Goal: Task Accomplishment & Management: Complete application form

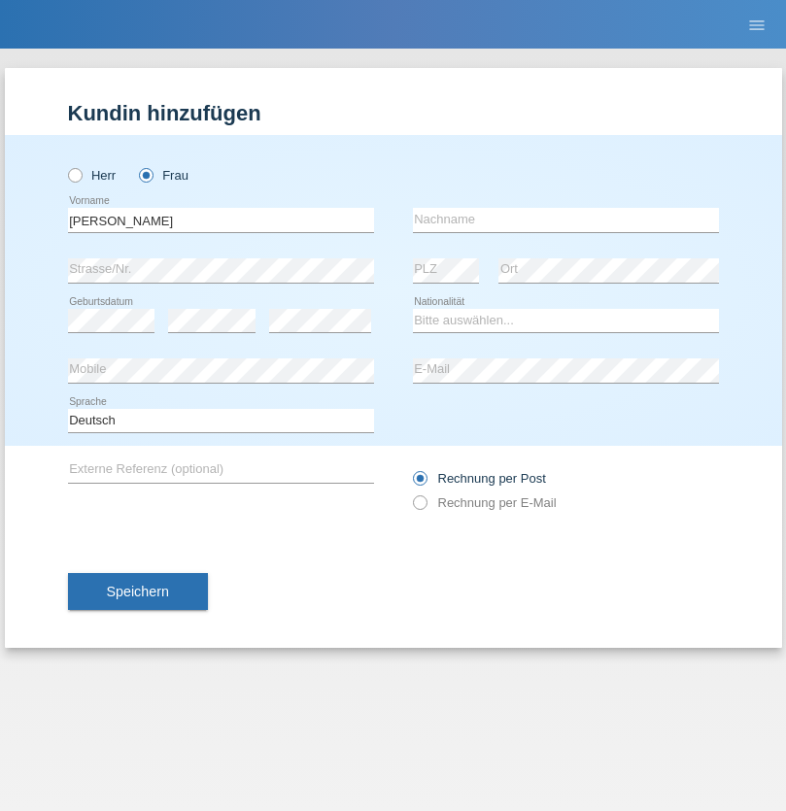
type input "[PERSON_NAME]"
click at [566, 220] on input "text" at bounding box center [566, 220] width 306 height 24
type input "[PERSON_NAME]"
select select "UA"
select select "C"
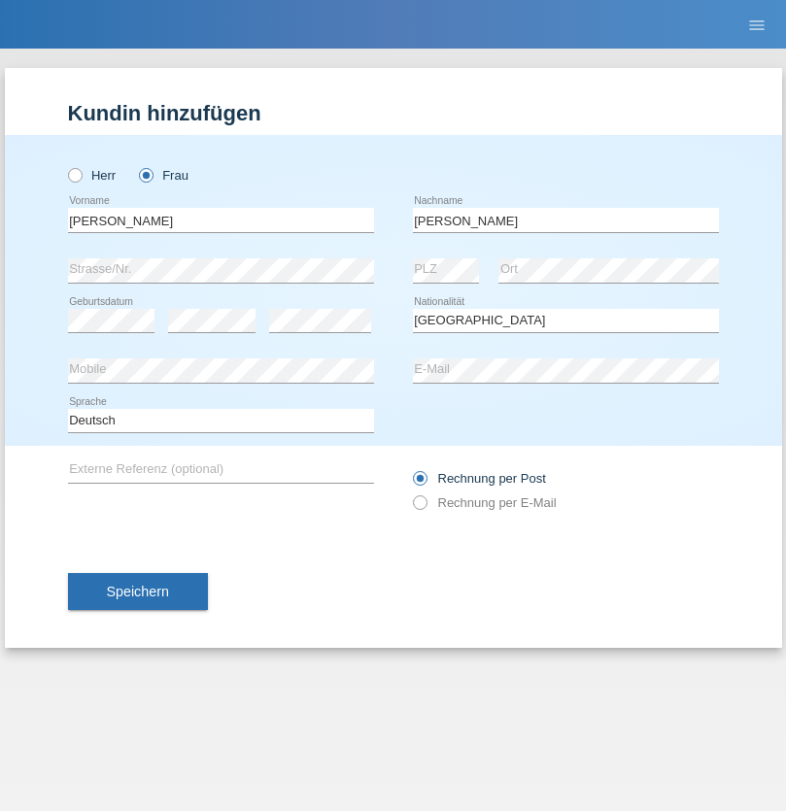
select select "09"
select select "12"
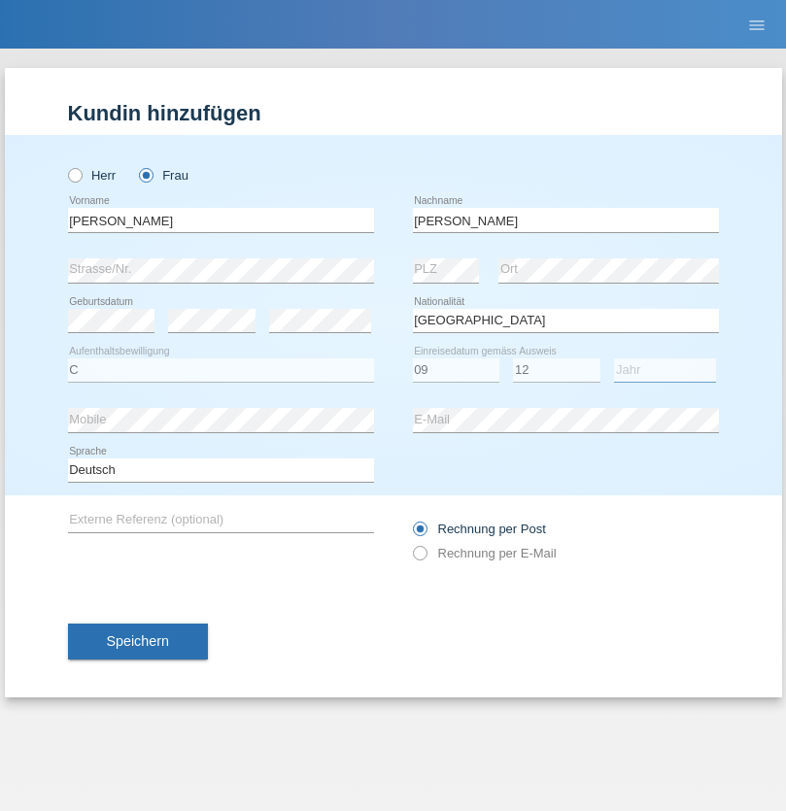
select select "2021"
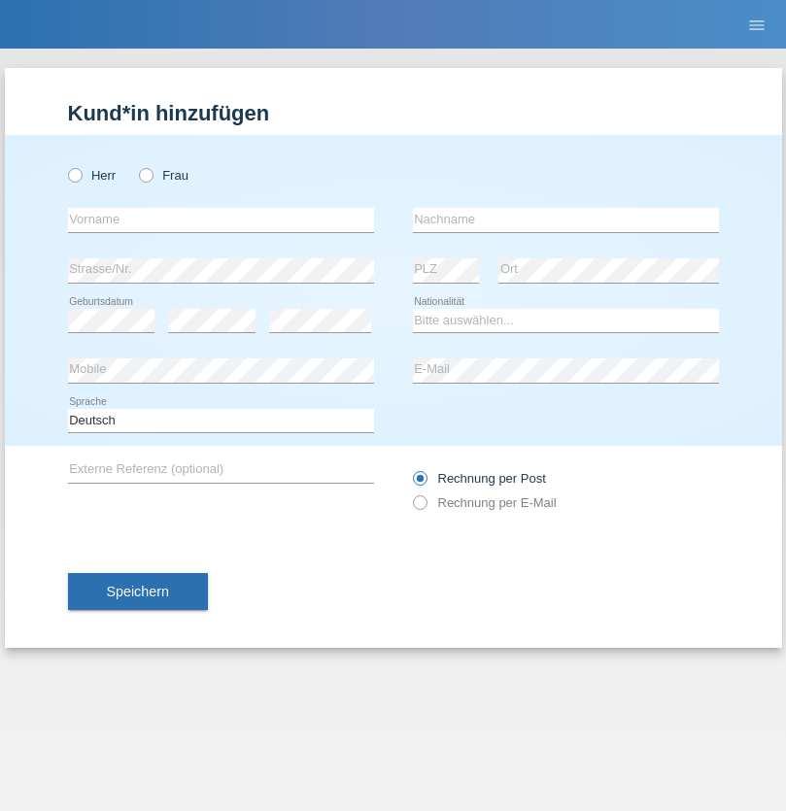
radio input "true"
click at [221, 220] on input "text" at bounding box center [221, 220] width 306 height 24
type input "K"
click at [566, 220] on input "text" at bounding box center [566, 220] width 306 height 24
type input "Keel"
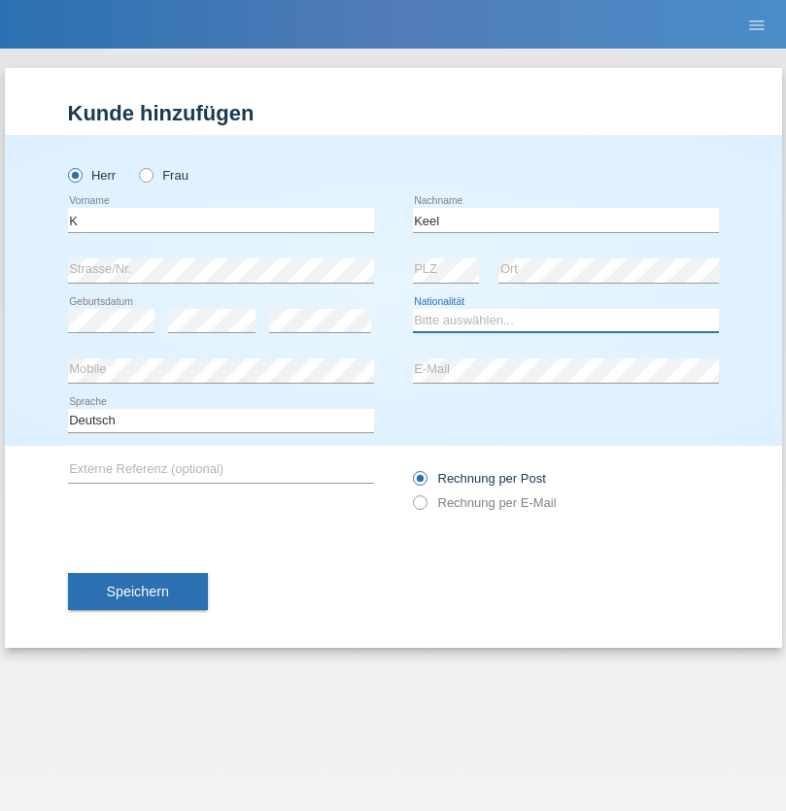
select select "CH"
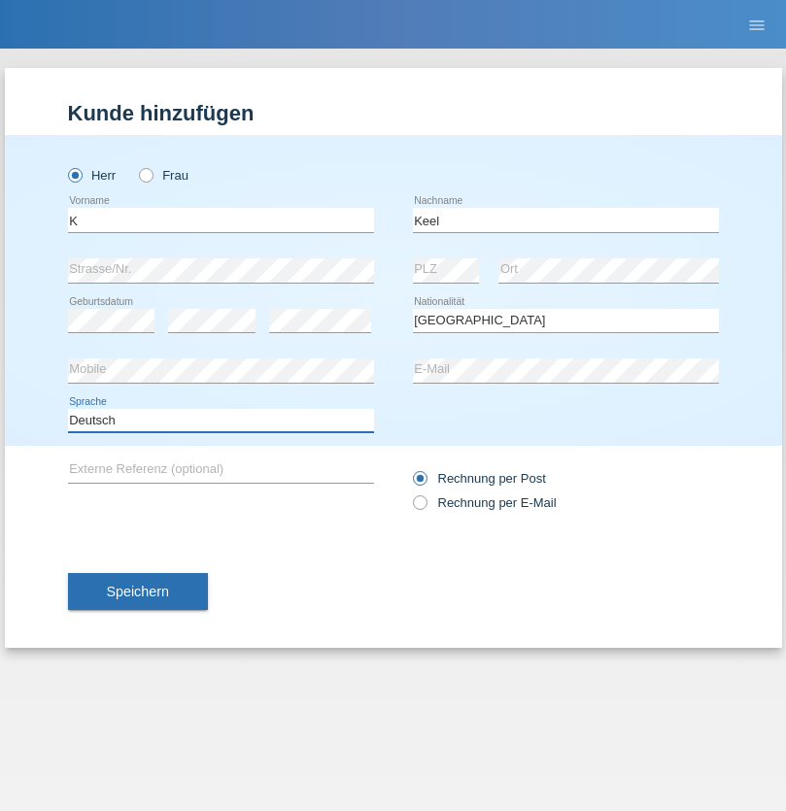
select select "en"
